Goal: Book appointment/travel/reservation

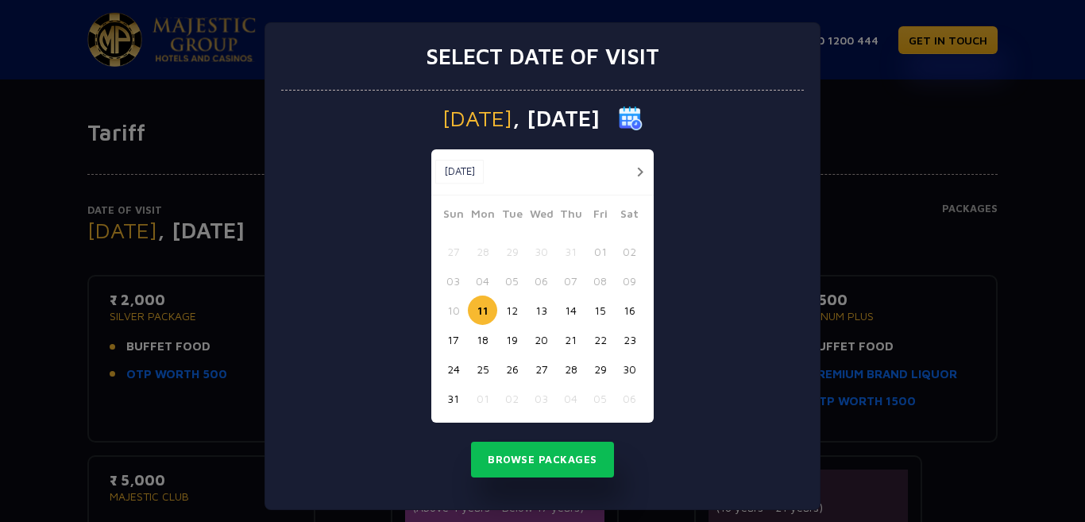
click at [471, 369] on button "25" at bounding box center [482, 368] width 29 height 29
click at [448, 364] on button "24" at bounding box center [452, 368] width 29 height 29
click at [528, 462] on button "Browse Packages" at bounding box center [542, 460] width 143 height 37
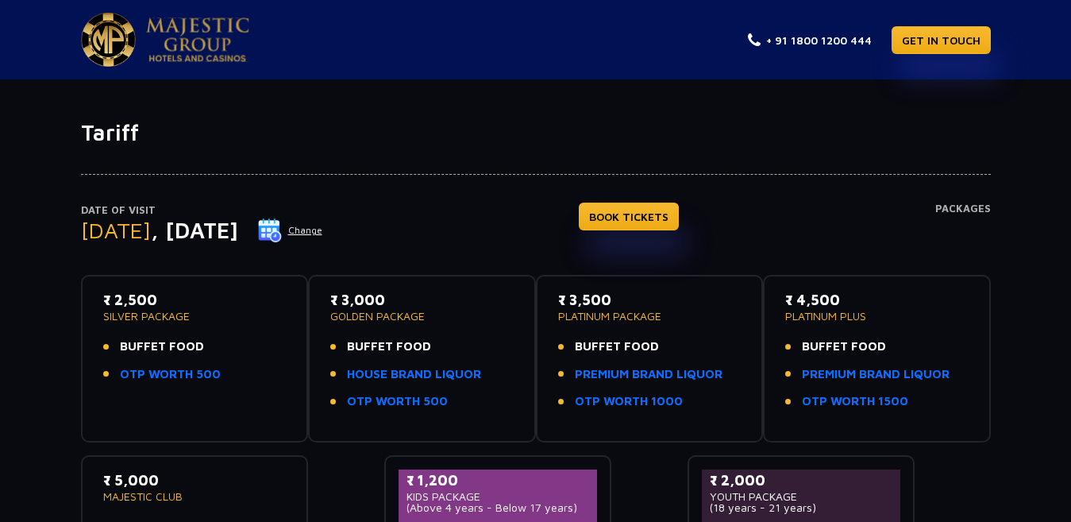
click at [16, 397] on div "Date of Visit Sunday , 24 Aug 2025 Change BOOK TICKETS Packages ₹ 2,500 SILVER …" at bounding box center [535, 376] width 1071 height 460
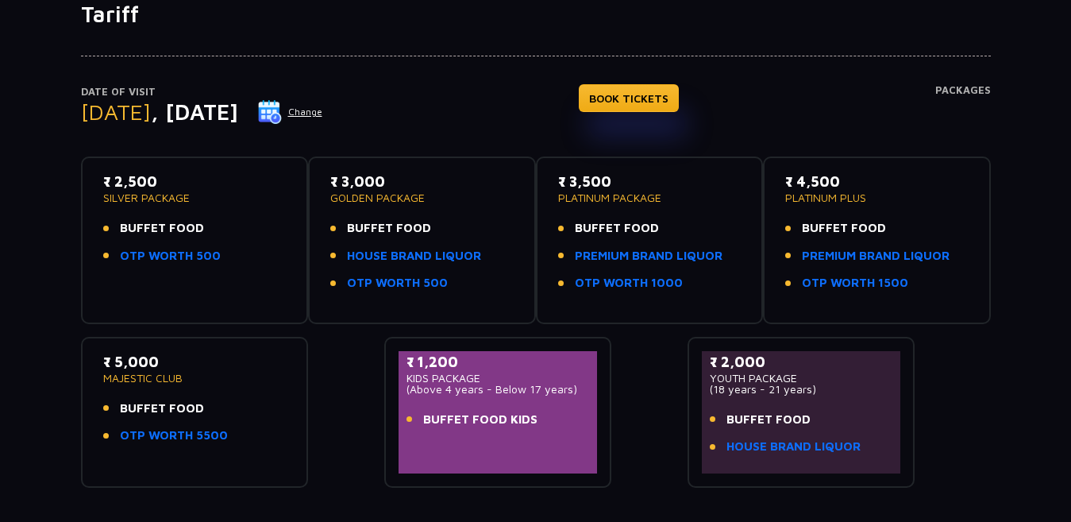
scroll to position [117, 0]
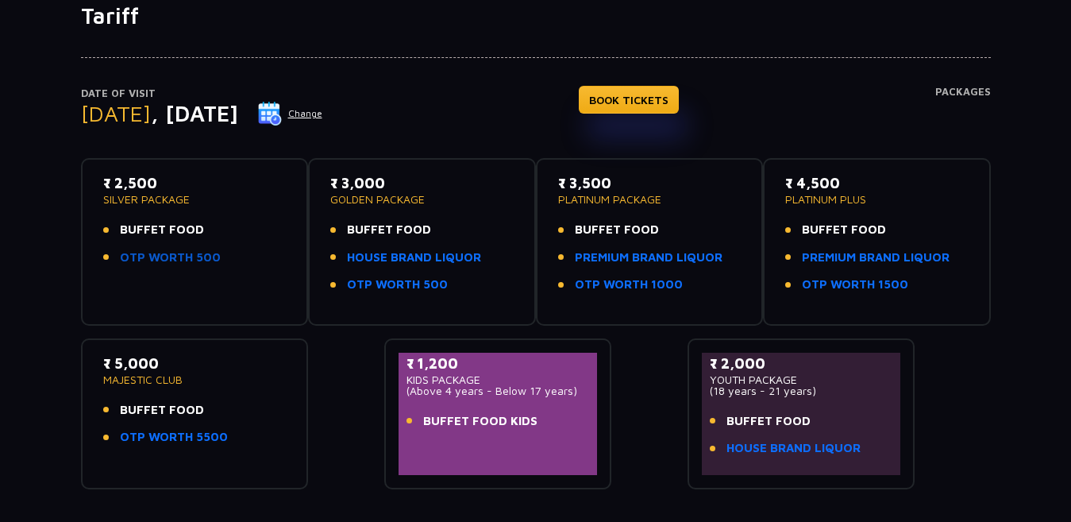
click at [199, 258] on link "OTP WORTH 500" at bounding box center [170, 258] width 101 height 18
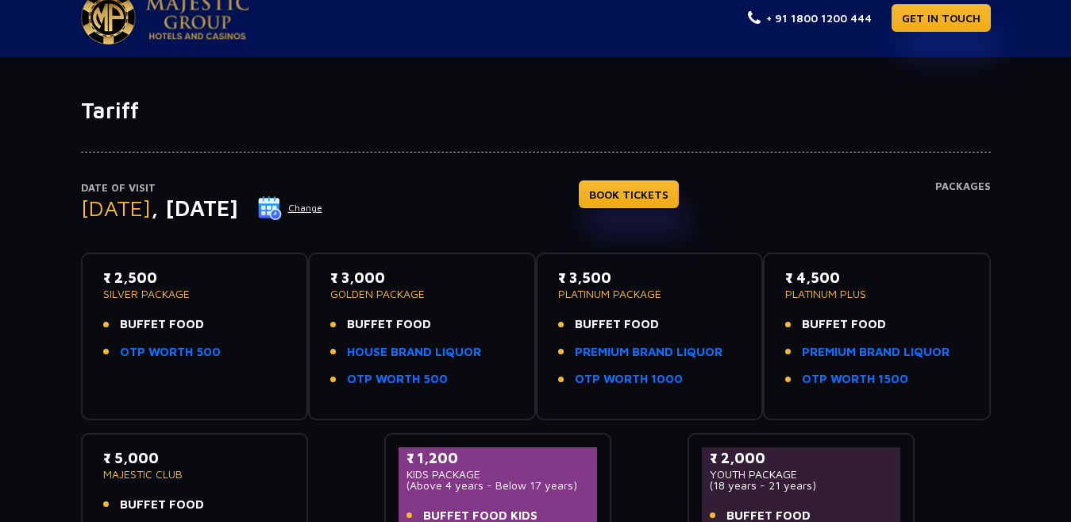
scroll to position [19, 0]
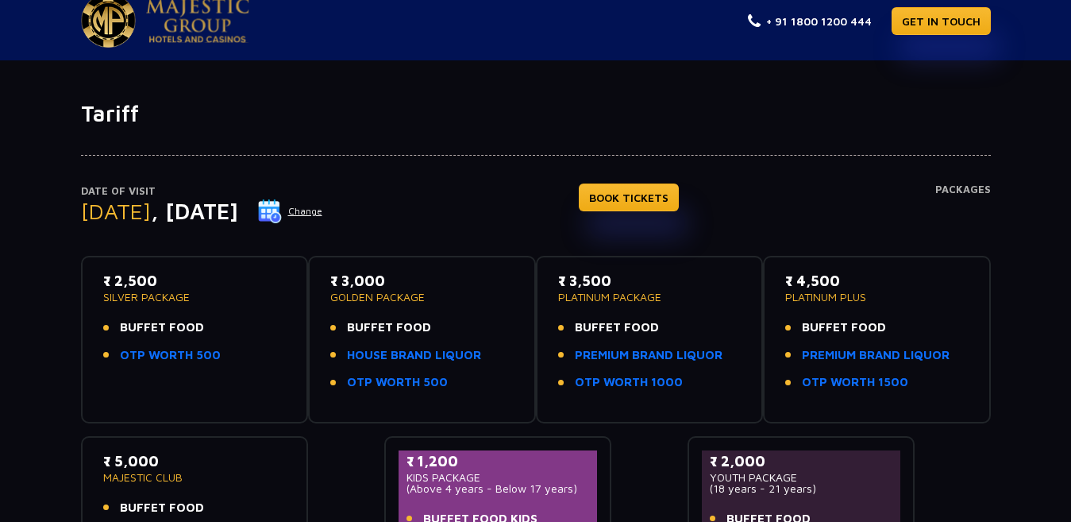
click at [323, 211] on button "Change" at bounding box center [290, 211] width 66 height 25
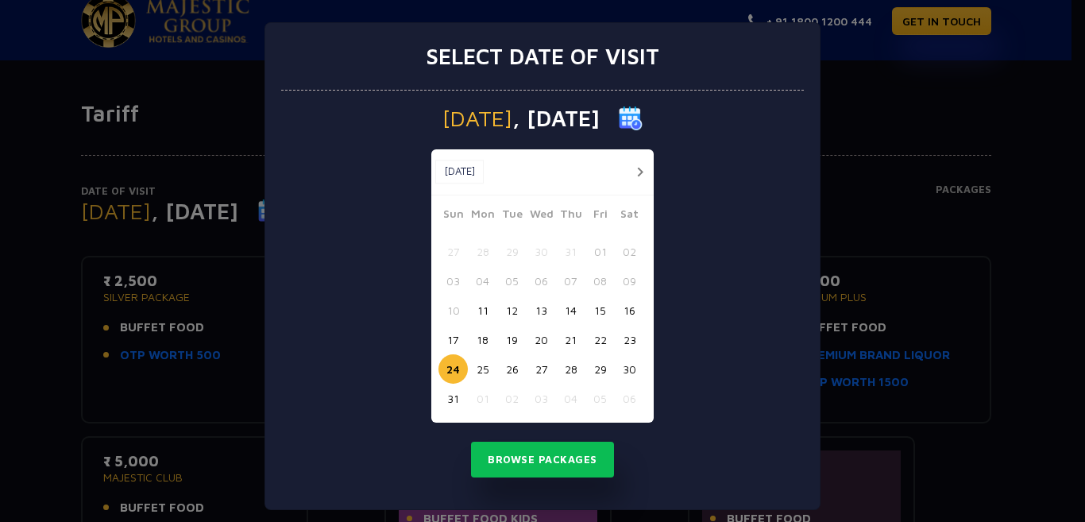
click at [477, 367] on button "25" at bounding box center [482, 368] width 29 height 29
click at [531, 460] on button "Browse Packages" at bounding box center [542, 460] width 143 height 37
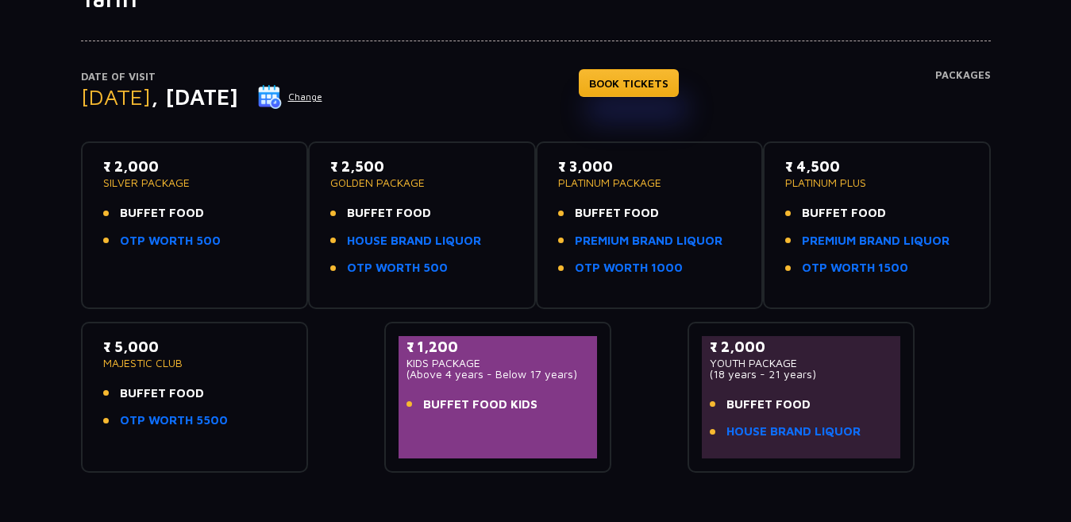
scroll to position [106, 0]
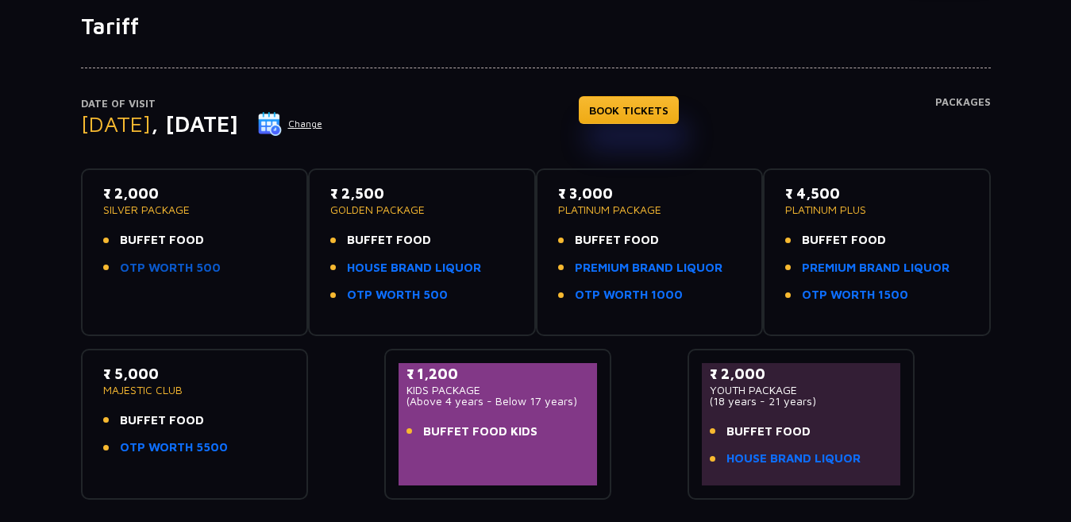
click at [163, 264] on link "OTP WORTH 500" at bounding box center [170, 268] width 101 height 18
click at [323, 133] on button "Change" at bounding box center [290, 123] width 66 height 25
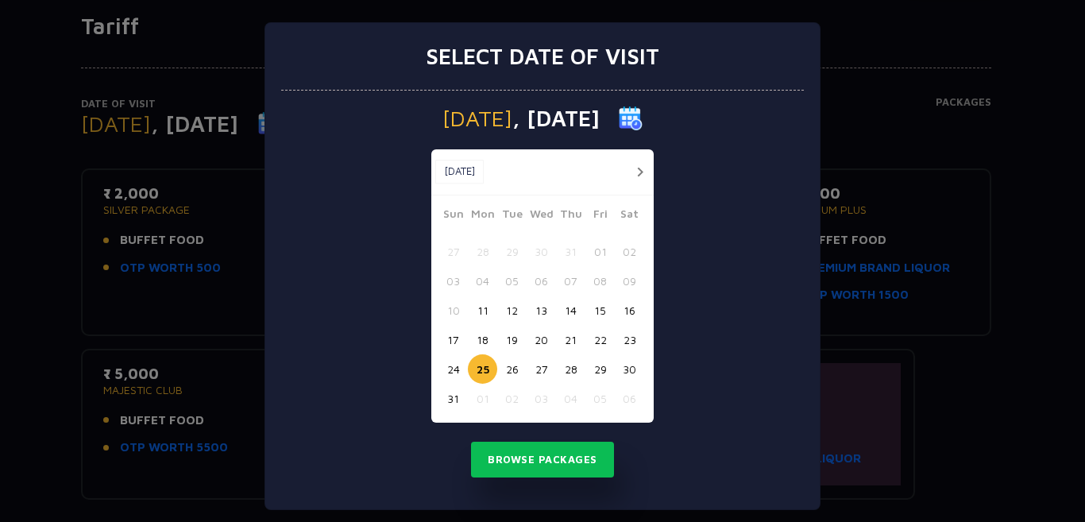
click at [506, 377] on button "26" at bounding box center [511, 368] width 29 height 29
click at [531, 454] on button "Browse Packages" at bounding box center [542, 460] width 143 height 37
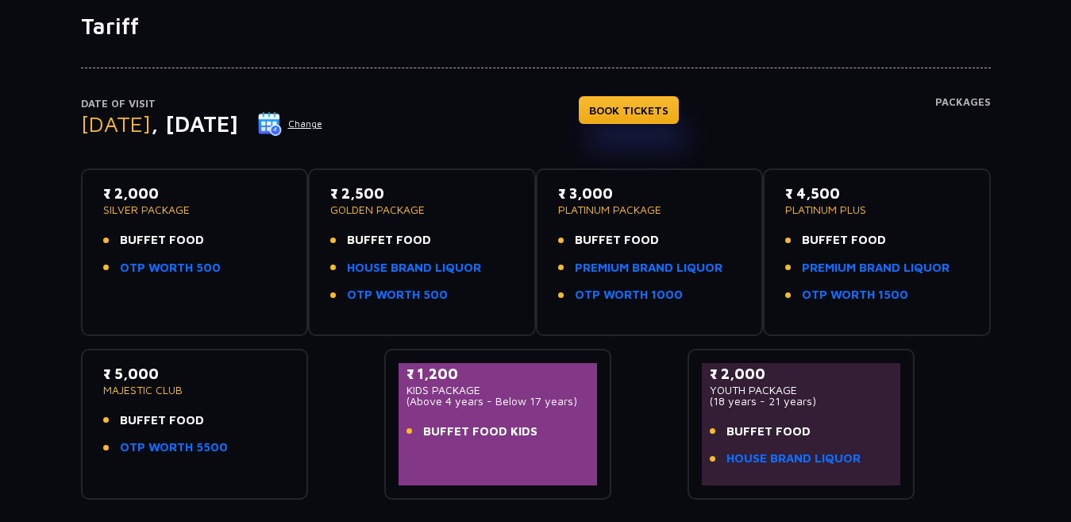
click at [323, 128] on button "Change" at bounding box center [290, 123] width 66 height 25
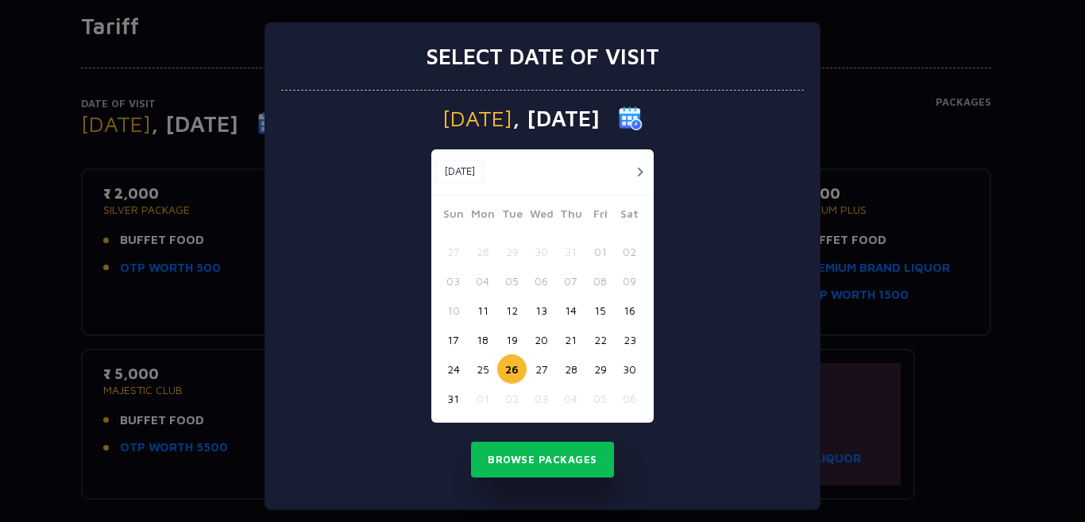
click at [477, 369] on button "25" at bounding box center [482, 368] width 29 height 29
click at [527, 452] on button "Browse Packages" at bounding box center [542, 460] width 143 height 37
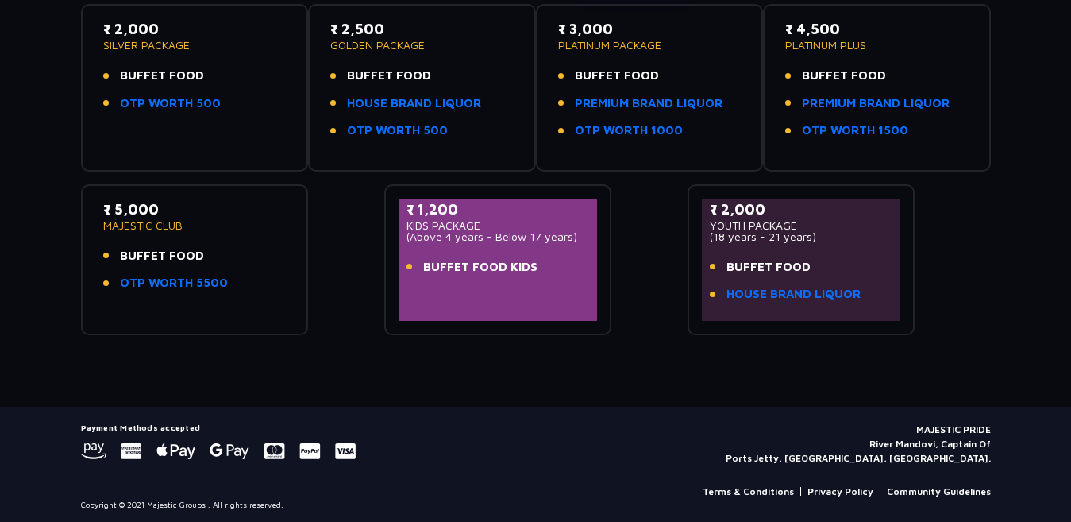
scroll to position [276, 0]
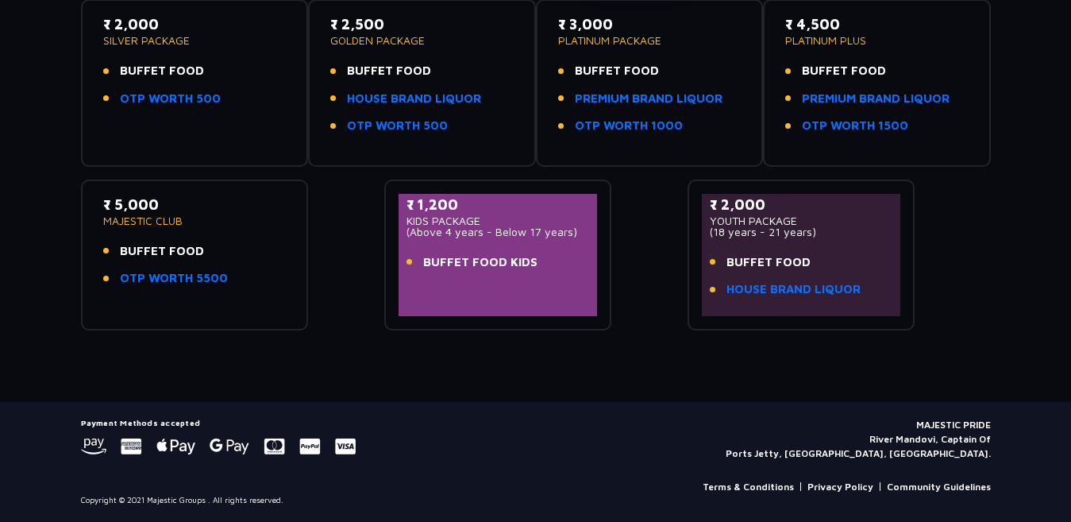
click at [491, 262] on span "BUFFET FOOD KIDS" at bounding box center [480, 262] width 114 height 18
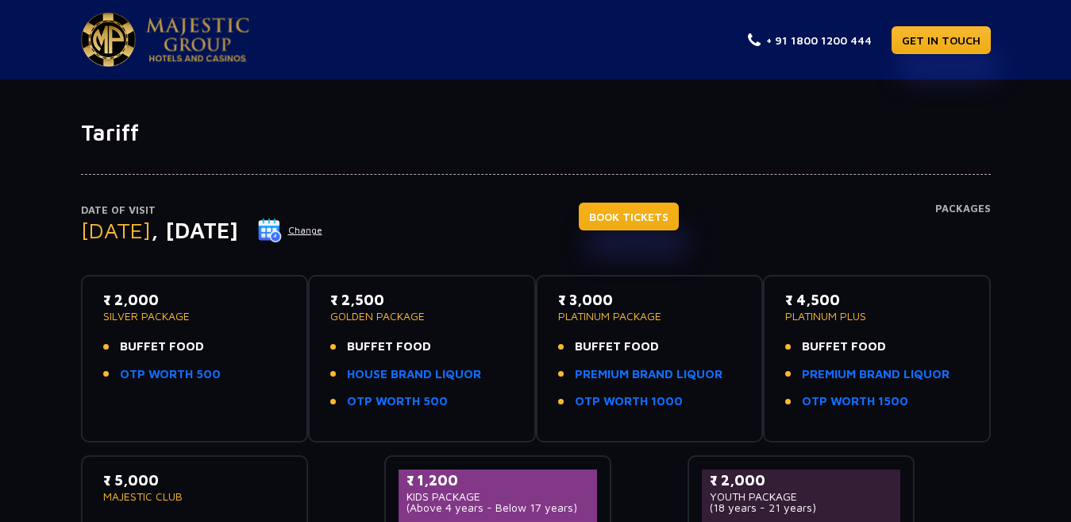
click at [664, 207] on link "BOOK TICKETS" at bounding box center [629, 217] width 100 height 28
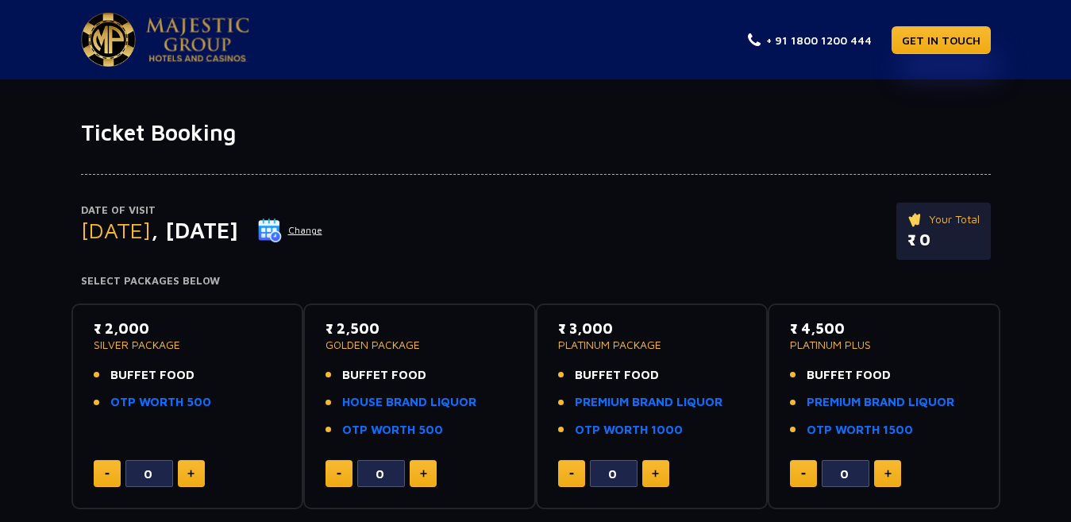
click at [195, 468] on button at bounding box center [191, 473] width 27 height 27
click at [195, 467] on button at bounding box center [191, 473] width 27 height 27
type input "2"
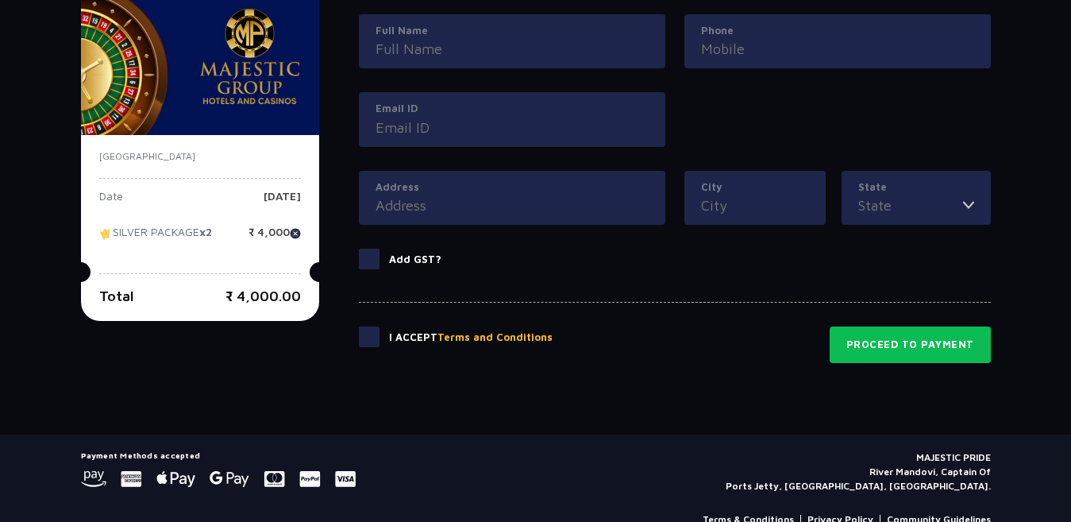
scroll to position [788, 0]
